Goal: Navigation & Orientation: Find specific page/section

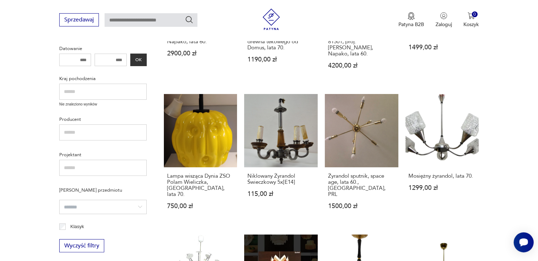
scroll to position [27, 0]
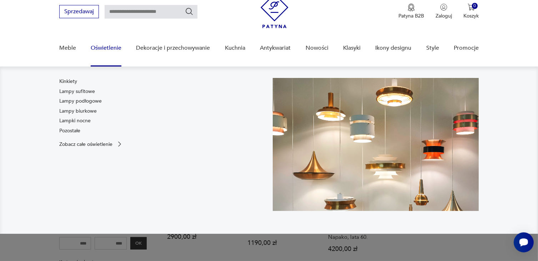
click at [109, 48] on link "Oświetlenie" at bounding box center [106, 47] width 31 height 27
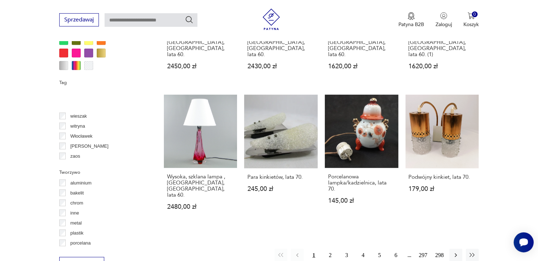
scroll to position [638, 0]
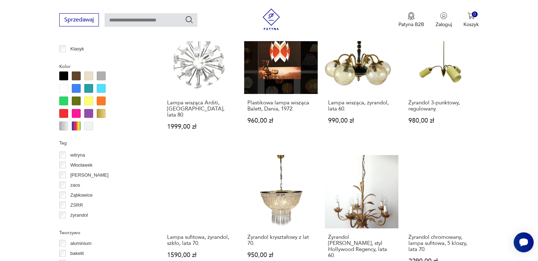
scroll to position [667, 0]
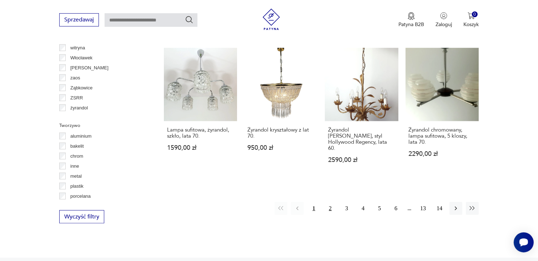
click at [331, 202] on button "2" at bounding box center [330, 208] width 13 height 13
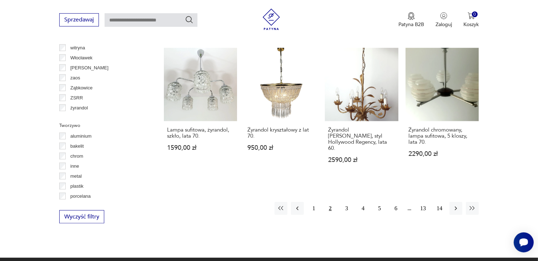
scroll to position [168, 0]
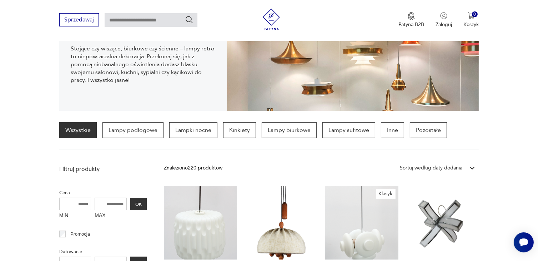
scroll to position [168, 0]
